Goal: Navigation & Orientation: Go to known website

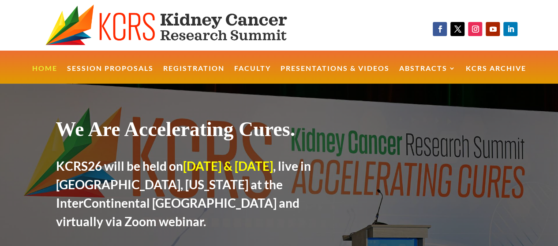
click at [159, 36] on img at bounding box center [180, 25] width 271 height 42
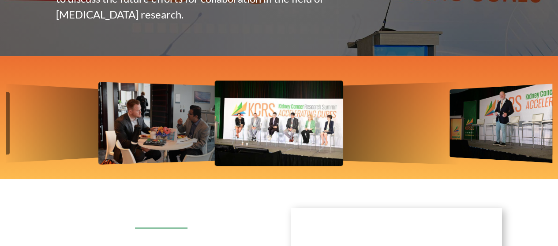
scroll to position [295, 0]
